Goal: Task Accomplishment & Management: Manage account settings

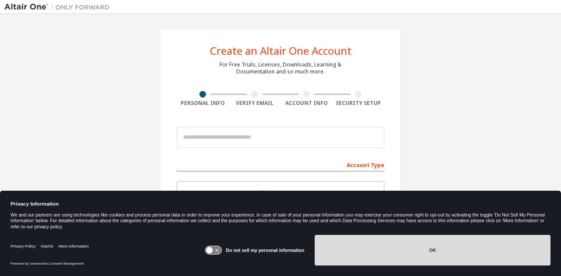
click at [352, 260] on button "OK" at bounding box center [432, 250] width 236 height 31
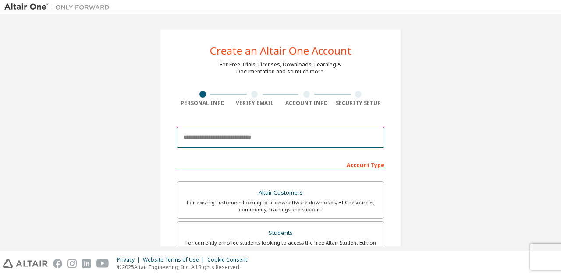
click at [260, 144] on input "email" at bounding box center [280, 137] width 208 height 21
type input "**********"
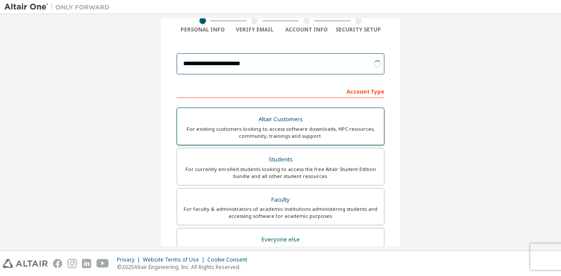
scroll to position [88, 0]
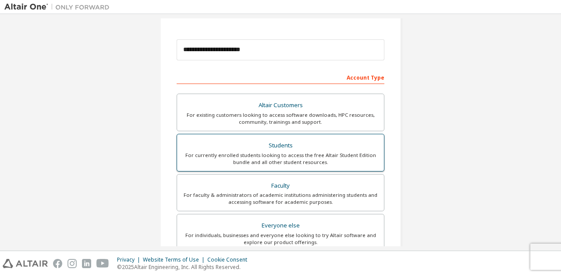
click at [295, 150] on div "Students" at bounding box center [280, 146] width 196 height 12
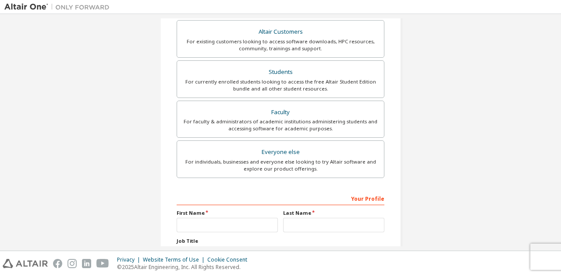
scroll to position [219, 0]
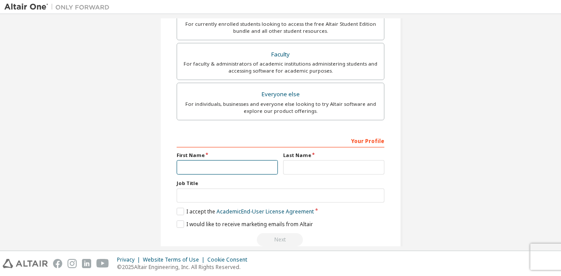
click at [235, 166] on input "text" at bounding box center [226, 167] width 101 height 14
type input "*"
type input "********"
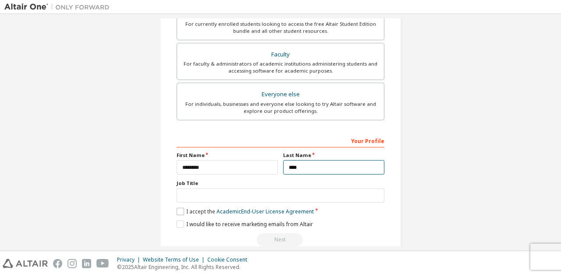
type input "****"
click at [180, 211] on label "I accept the Academic End-User License Agreement" at bounding box center [244, 211] width 137 height 7
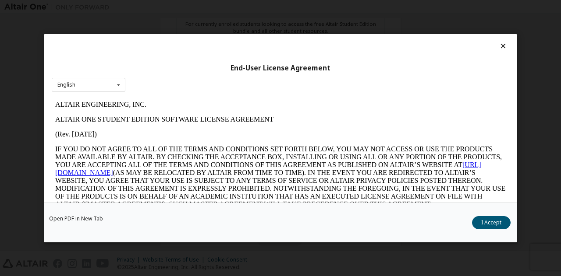
scroll to position [0, 0]
click at [490, 223] on button "I Accept" at bounding box center [491, 222] width 39 height 13
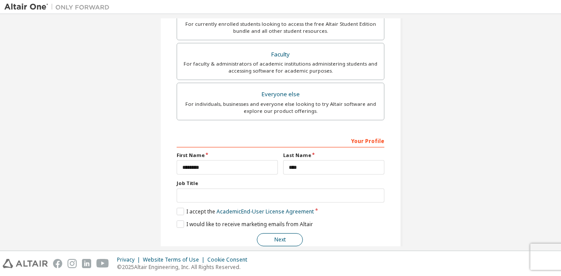
click at [277, 238] on button "Next" at bounding box center [280, 239] width 46 height 13
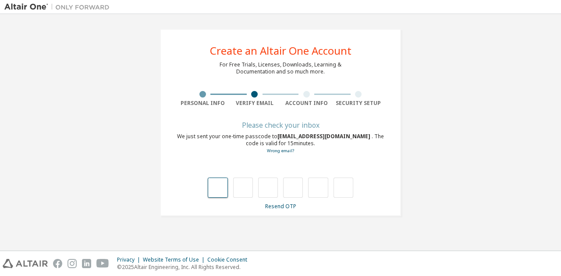
type input "*"
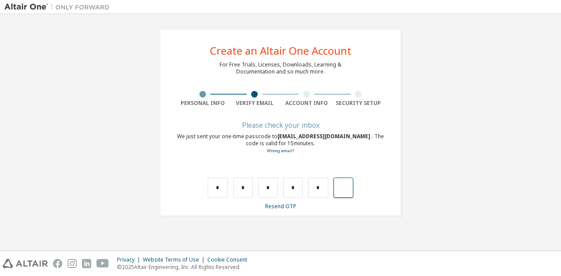
type input "*"
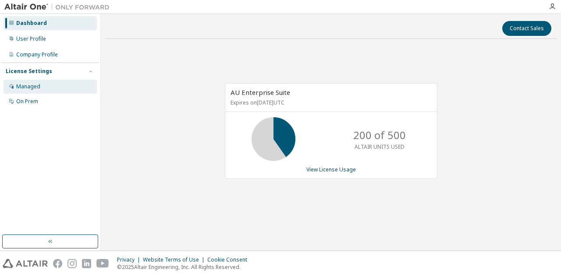
click at [36, 85] on div "Managed" at bounding box center [28, 86] width 24 height 7
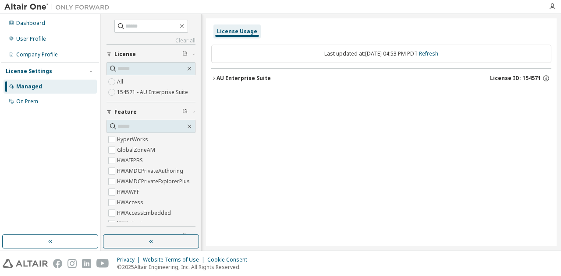
click at [127, 91] on label "154571 - AU Enterprise Suite" at bounding box center [153, 92] width 73 height 11
click at [216, 78] on div "AU Enterprise Suite" at bounding box center [243, 78] width 54 height 7
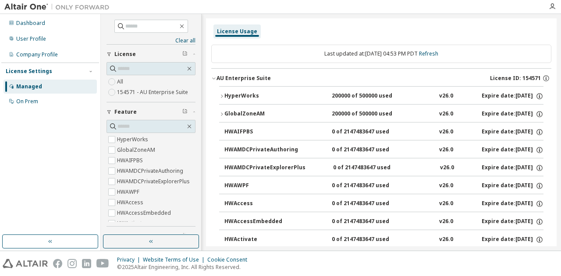
click at [215, 77] on icon "button" at bounding box center [213, 78] width 5 height 5
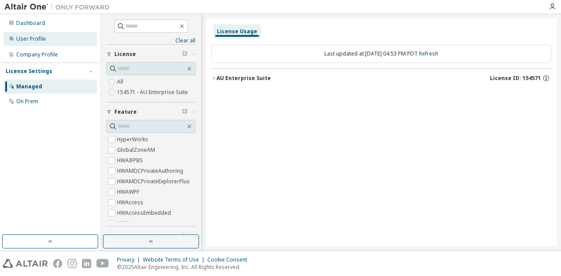
click at [33, 39] on div "User Profile" at bounding box center [31, 38] width 30 height 7
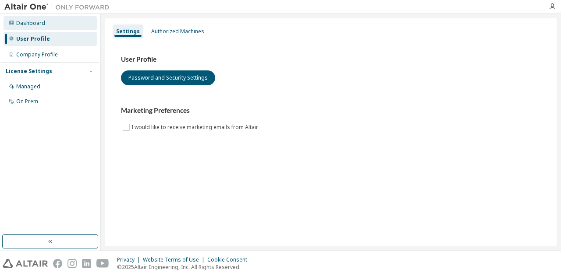
click at [34, 23] on div "Dashboard" at bounding box center [30, 23] width 29 height 7
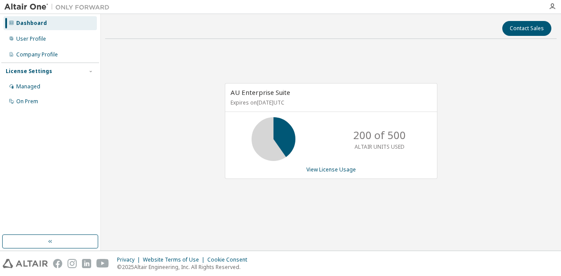
click at [53, 69] on div "License Settings" at bounding box center [50, 71] width 89 height 8
click at [39, 86] on div "Managed" at bounding box center [28, 86] width 24 height 7
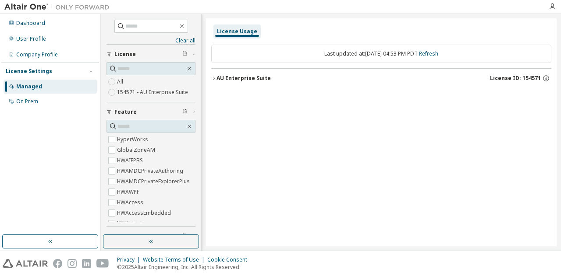
click at [215, 78] on icon "button" at bounding box center [214, 78] width 2 height 3
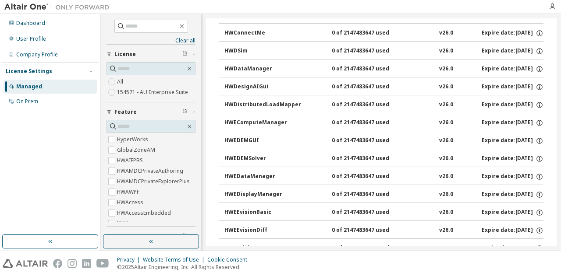
scroll to position [788, 0]
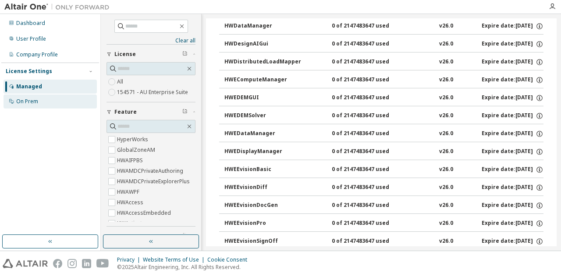
click at [38, 103] on div "On Prem" at bounding box center [50, 102] width 93 height 14
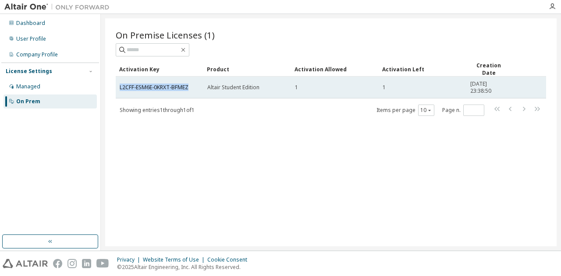
drag, startPoint x: 189, startPoint y: 89, endPoint x: 119, endPoint y: 87, distance: 69.7
click at [119, 87] on td "L2CFF-ESM6E-0KRXT-BFMEZ" at bounding box center [160, 88] width 88 height 22
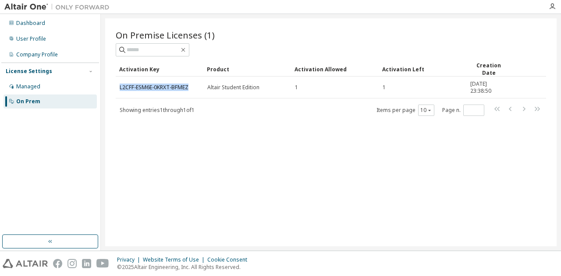
copy link "L2CFF-ESM6E-0KRXT-BFMEZ"
